Goal: Transaction & Acquisition: Obtain resource

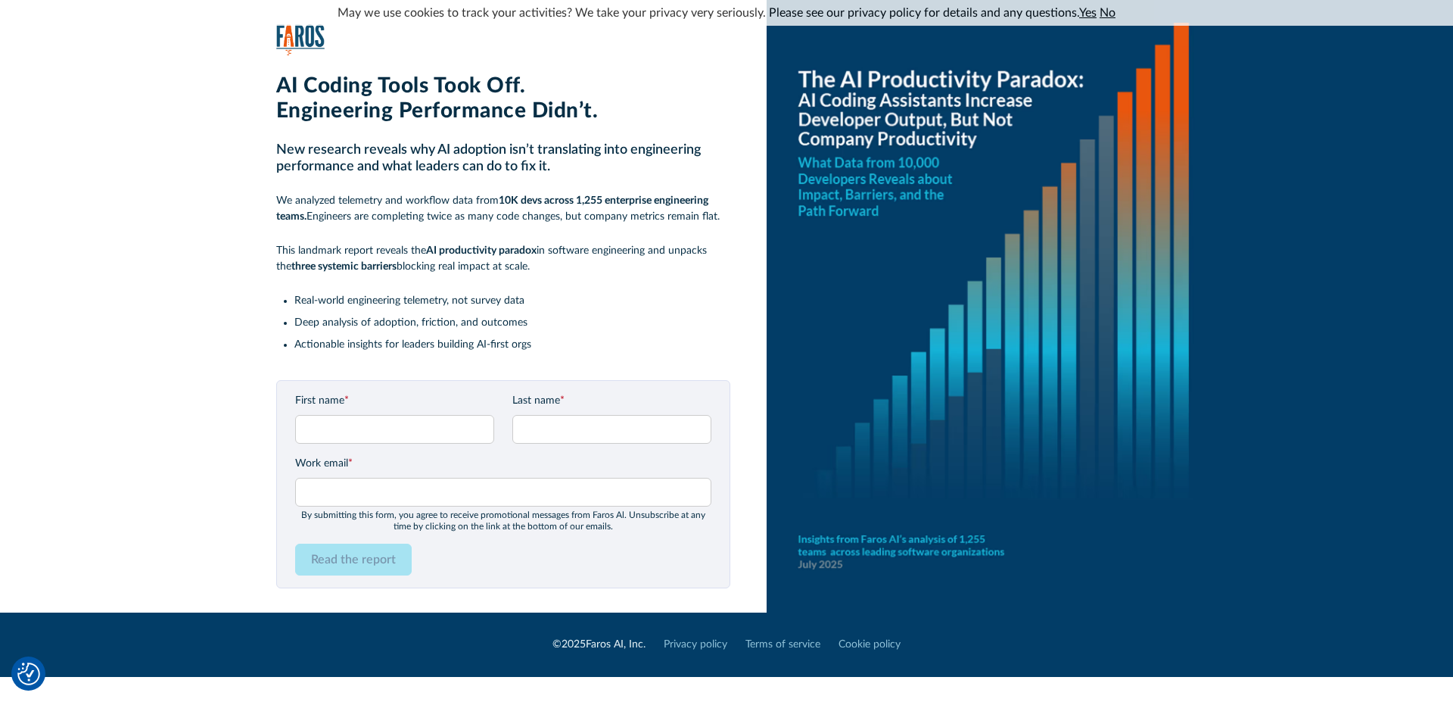
click at [442, 428] on input "First name *" at bounding box center [394, 429] width 199 height 29
type input "[PERSON_NAME]"
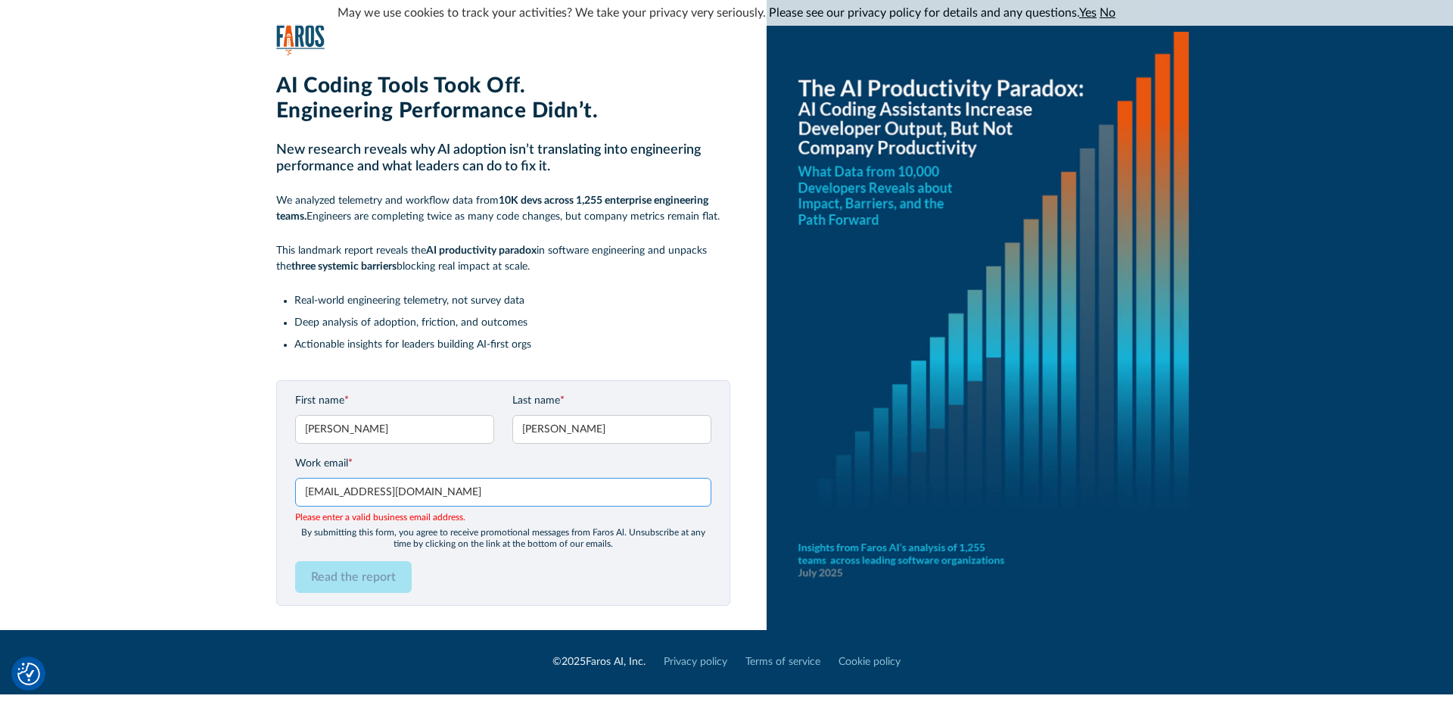
click at [508, 490] on input "[EMAIL_ADDRESS][DOMAIN_NAME]" at bounding box center [503, 492] width 416 height 29
type input "[EMAIL_ADDRESS][PERSON_NAME][DOMAIN_NAME]"
click at [530, 561] on div "Read the report" at bounding box center [503, 577] width 416 height 32
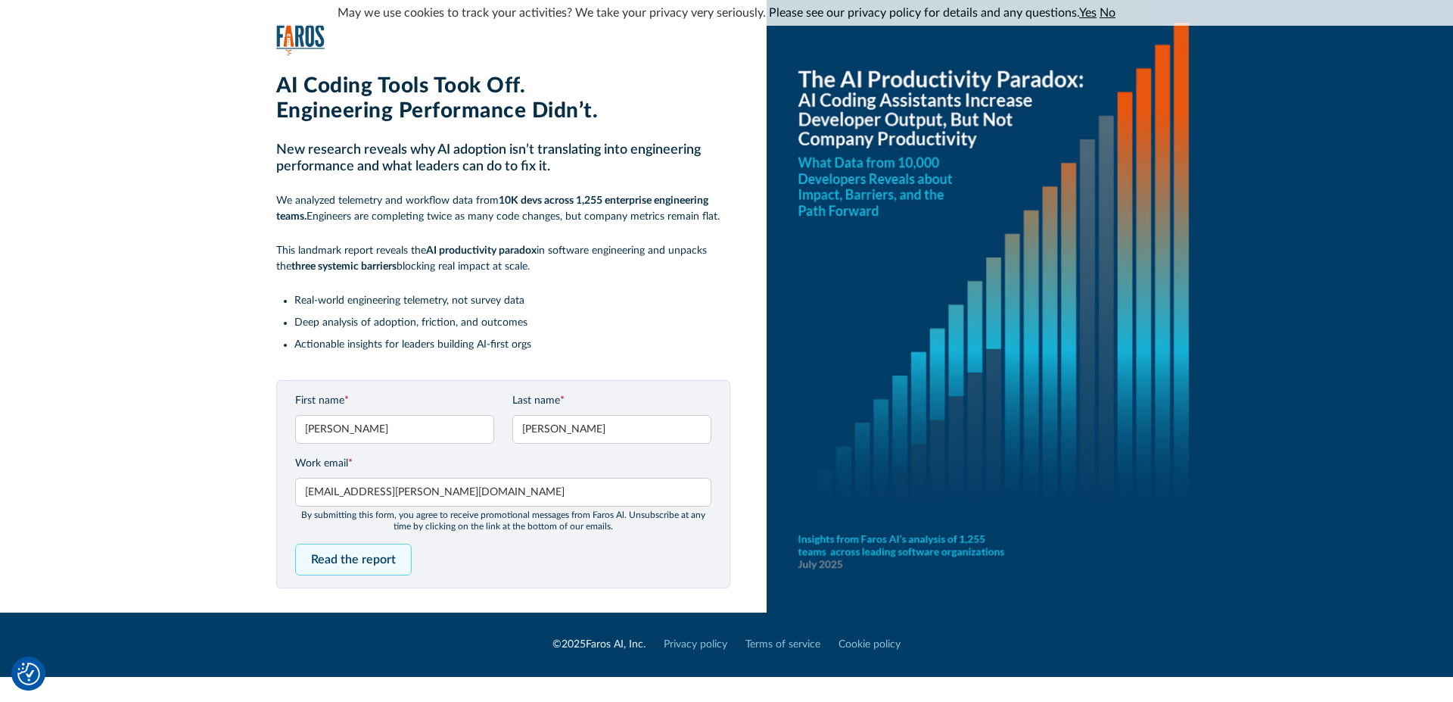
click at [339, 565] on input "Read the report" at bounding box center [353, 559] width 117 height 32
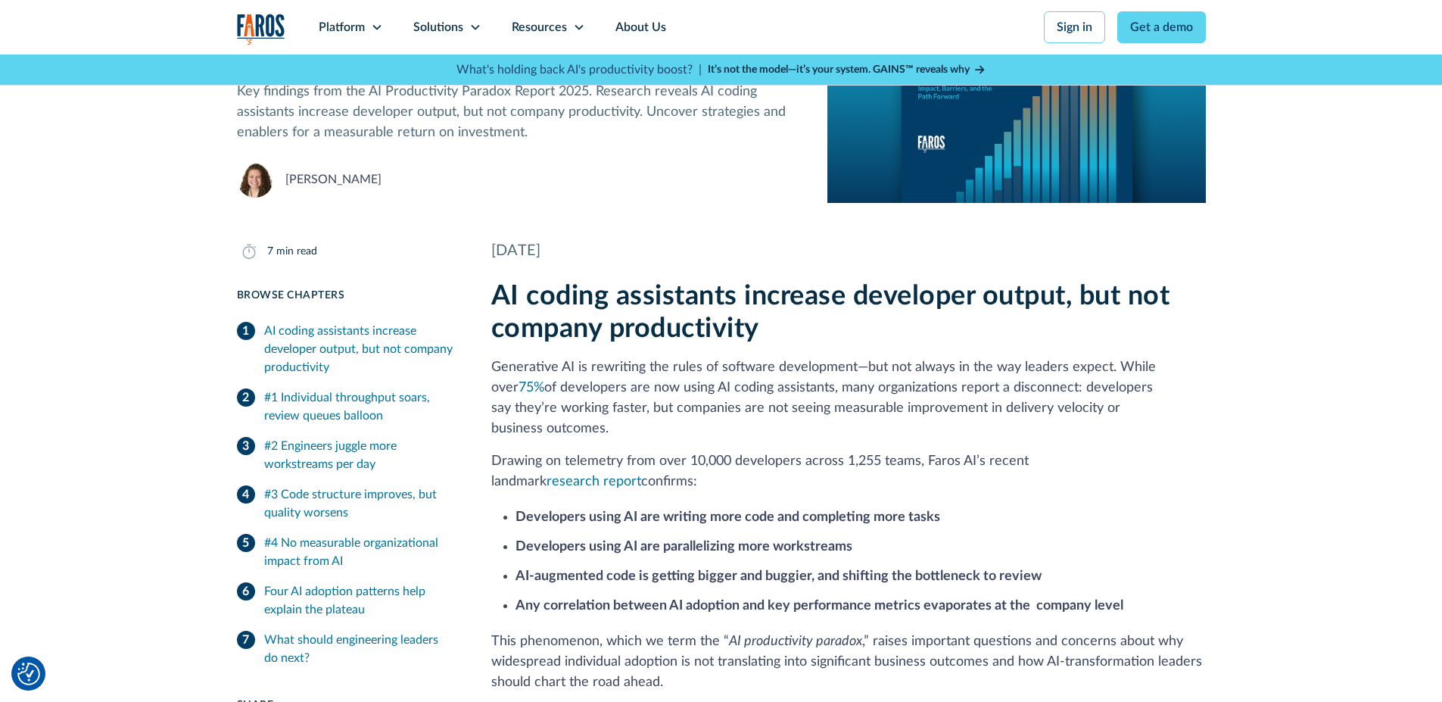
click at [268, 26] on img "home" at bounding box center [261, 29] width 48 height 31
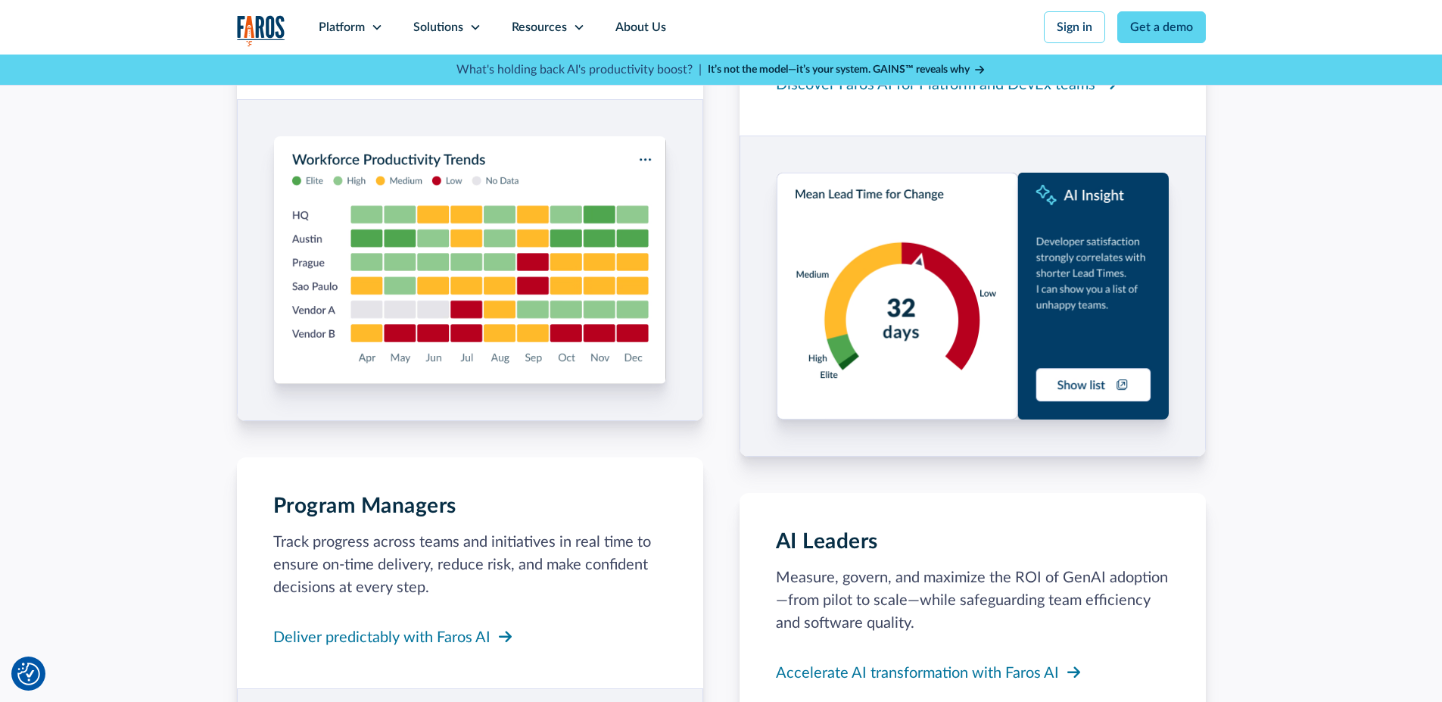
scroll to position [1635, 0]
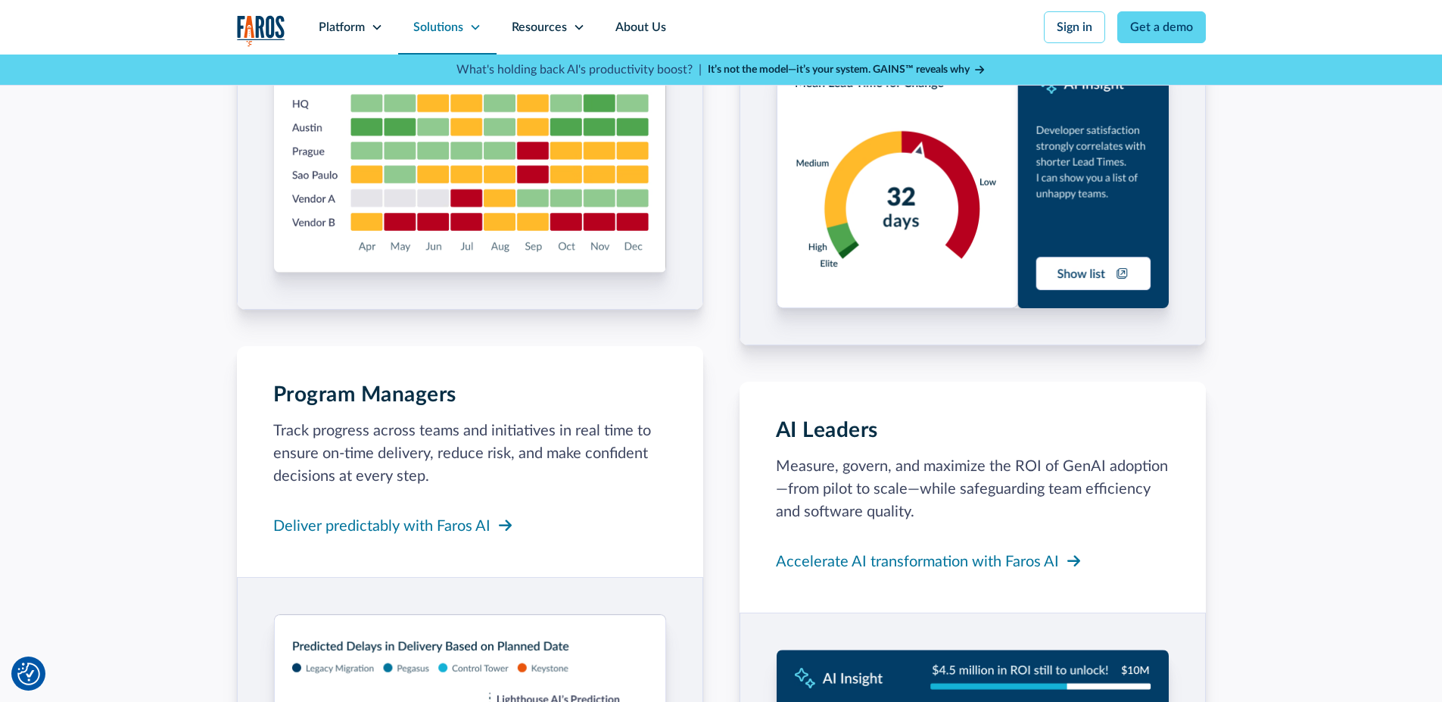
click at [472, 29] on icon at bounding box center [475, 27] width 12 height 12
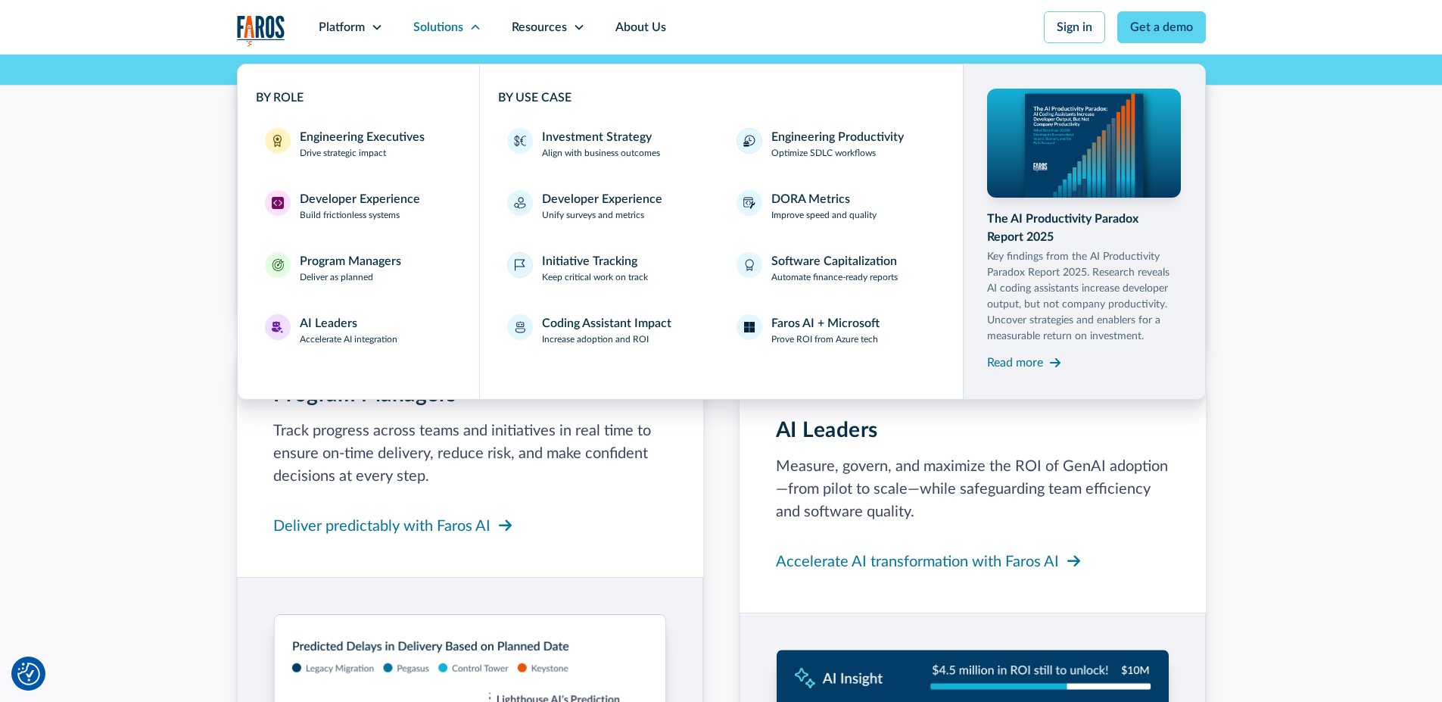
click at [1339, 182] on div "The platform for running the business of engineering From strategy to execution…" at bounding box center [721, 283] width 1442 height 1619
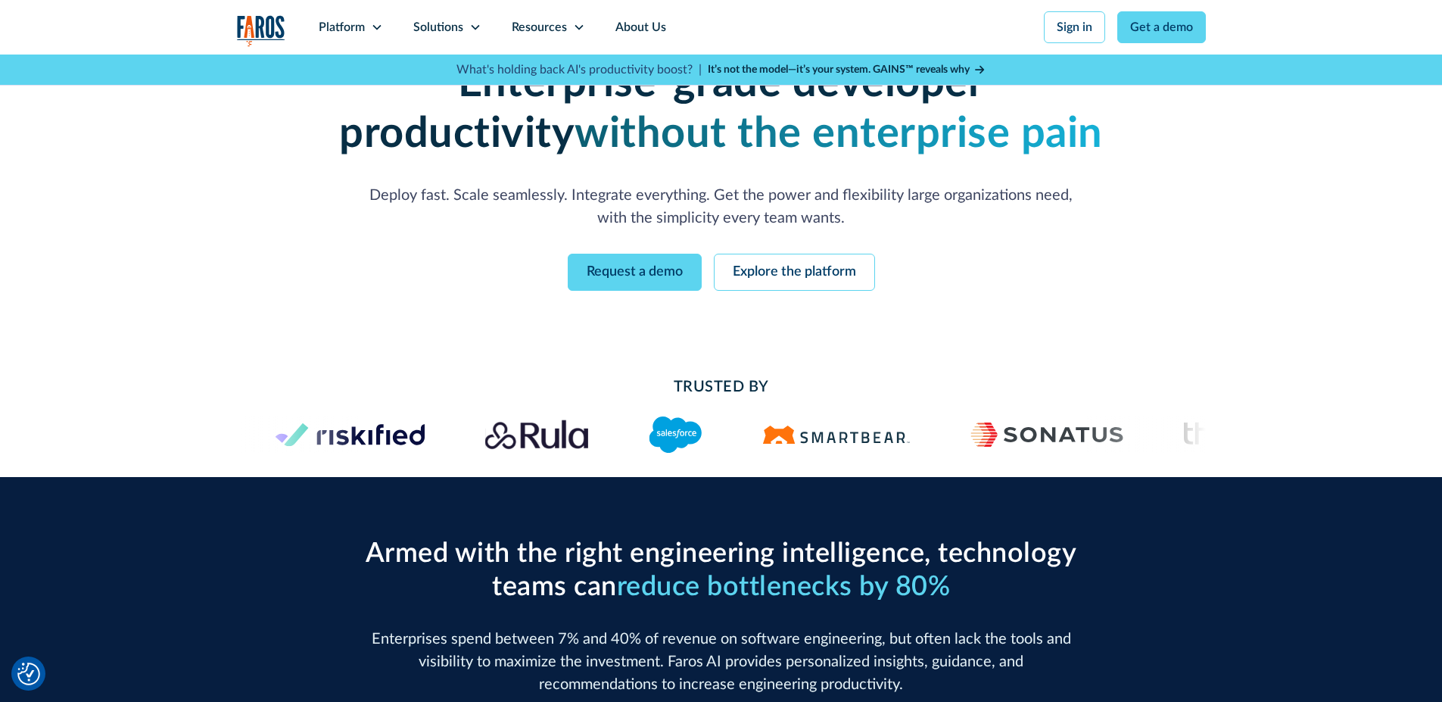
scroll to position [0, 0]
